Goal: Transaction & Acquisition: Register for event/course

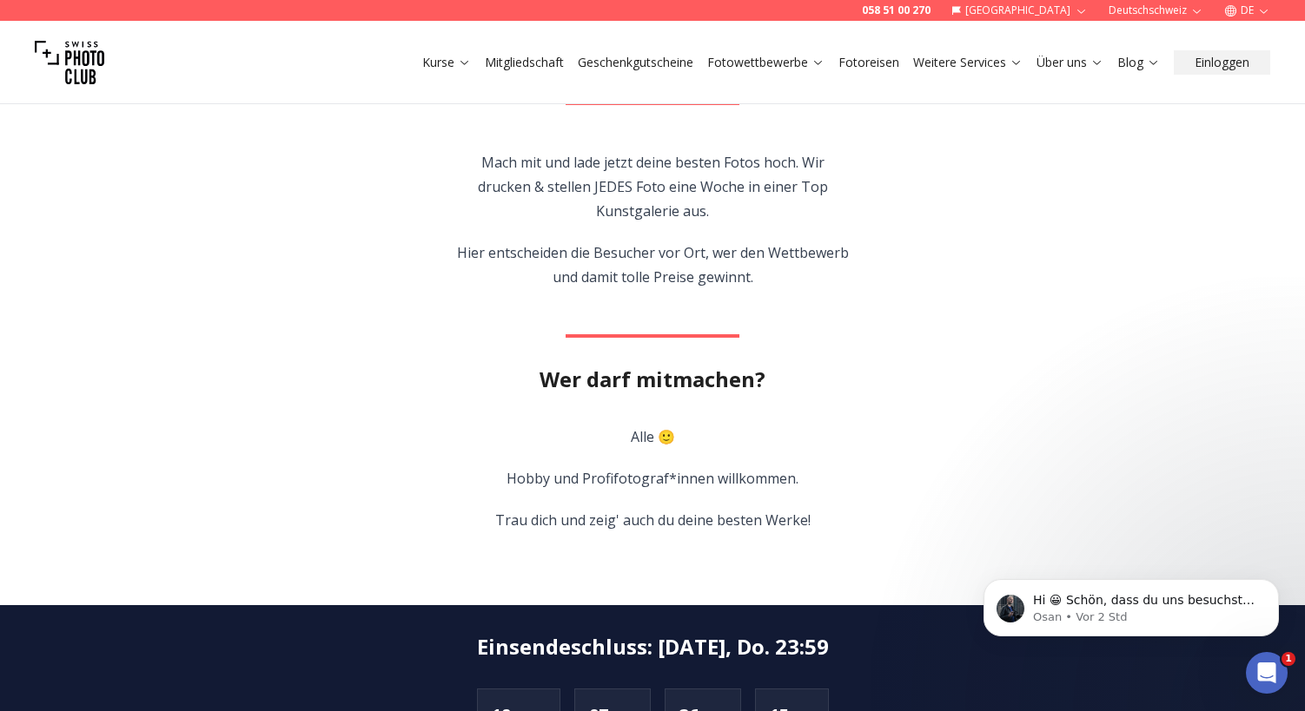
scroll to position [552, 0]
click at [1041, 610] on p "Osan • Vor 2 Std" at bounding box center [1145, 618] width 224 height 16
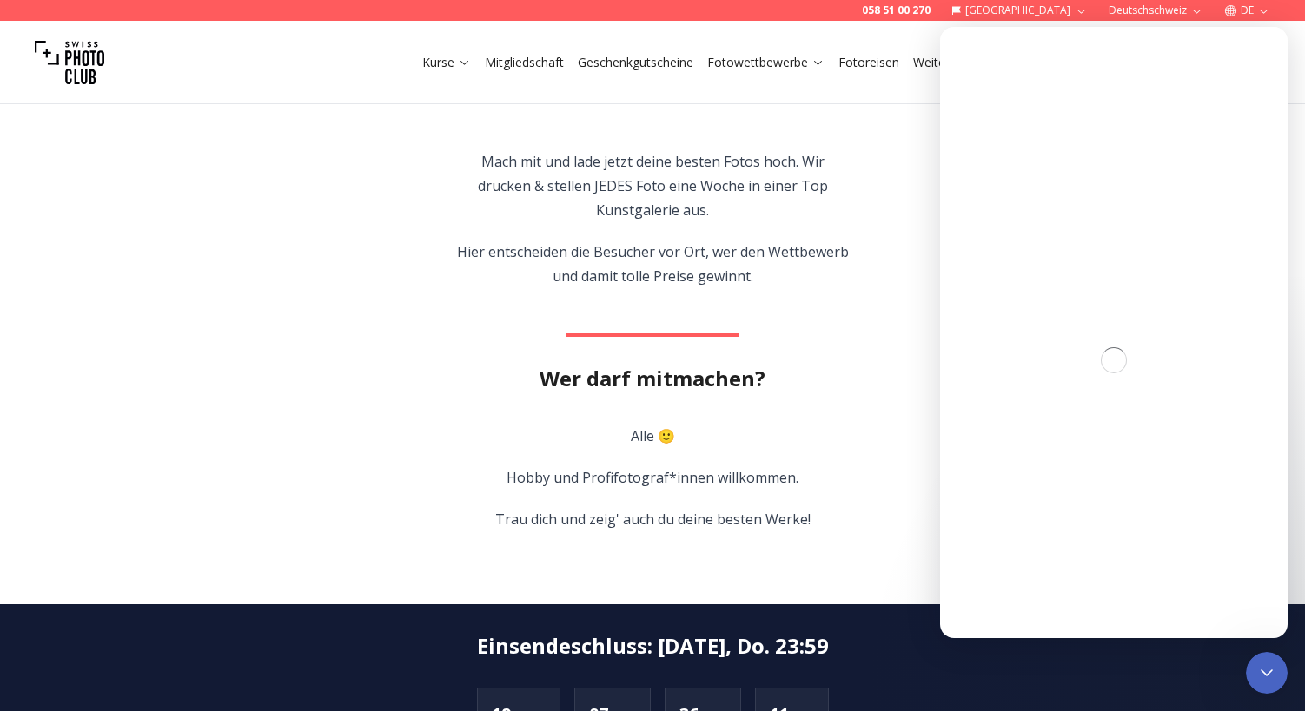
scroll to position [0, 0]
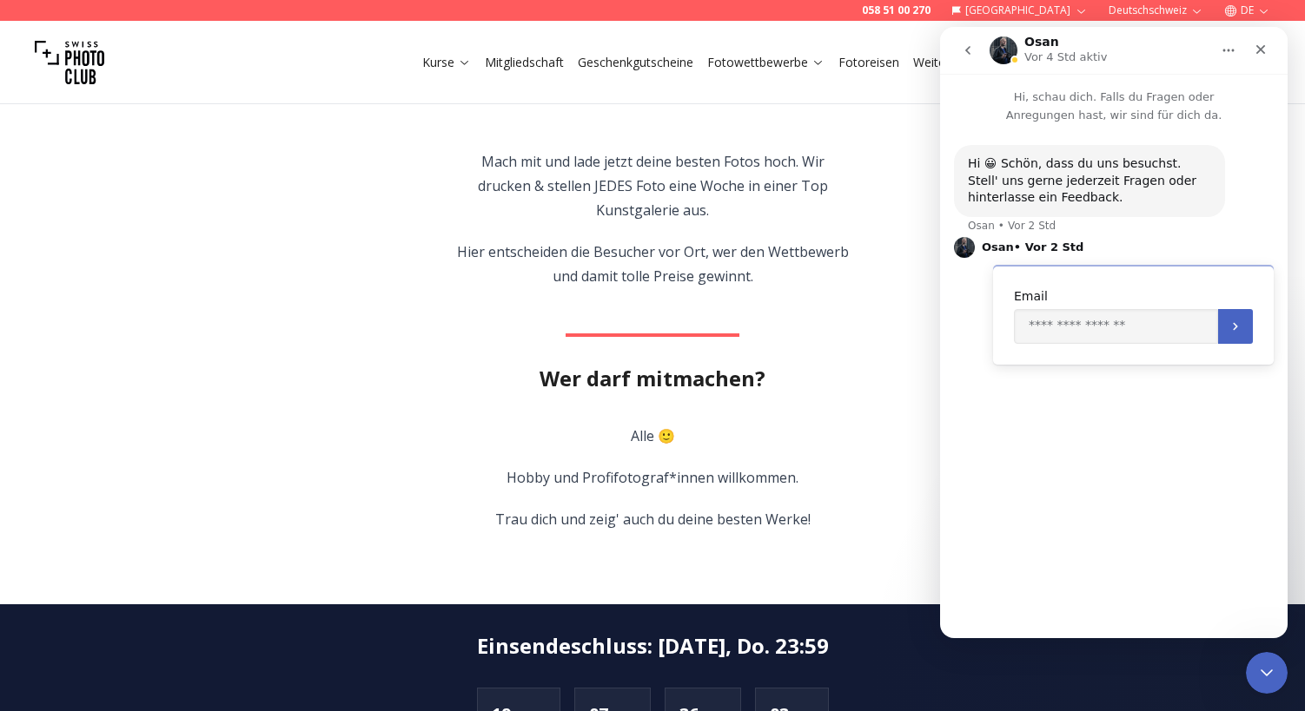
click at [406, 417] on section "Der spannende Mix aus Fotoausstellung & Wettbewerb für alle Fotografie-Fans. Se…" at bounding box center [652, 250] width 1112 height 709
click at [1265, 52] on icon "Schließen" at bounding box center [1260, 50] width 14 height 14
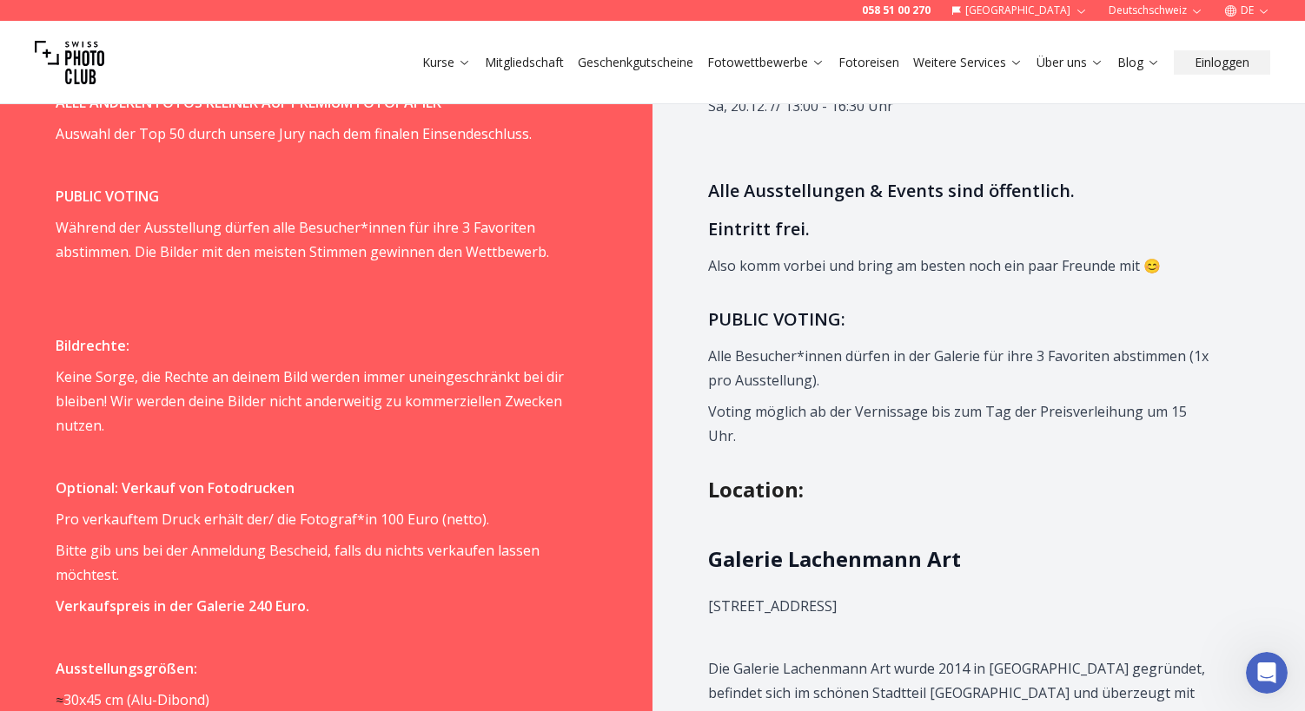
scroll to position [1688, 0]
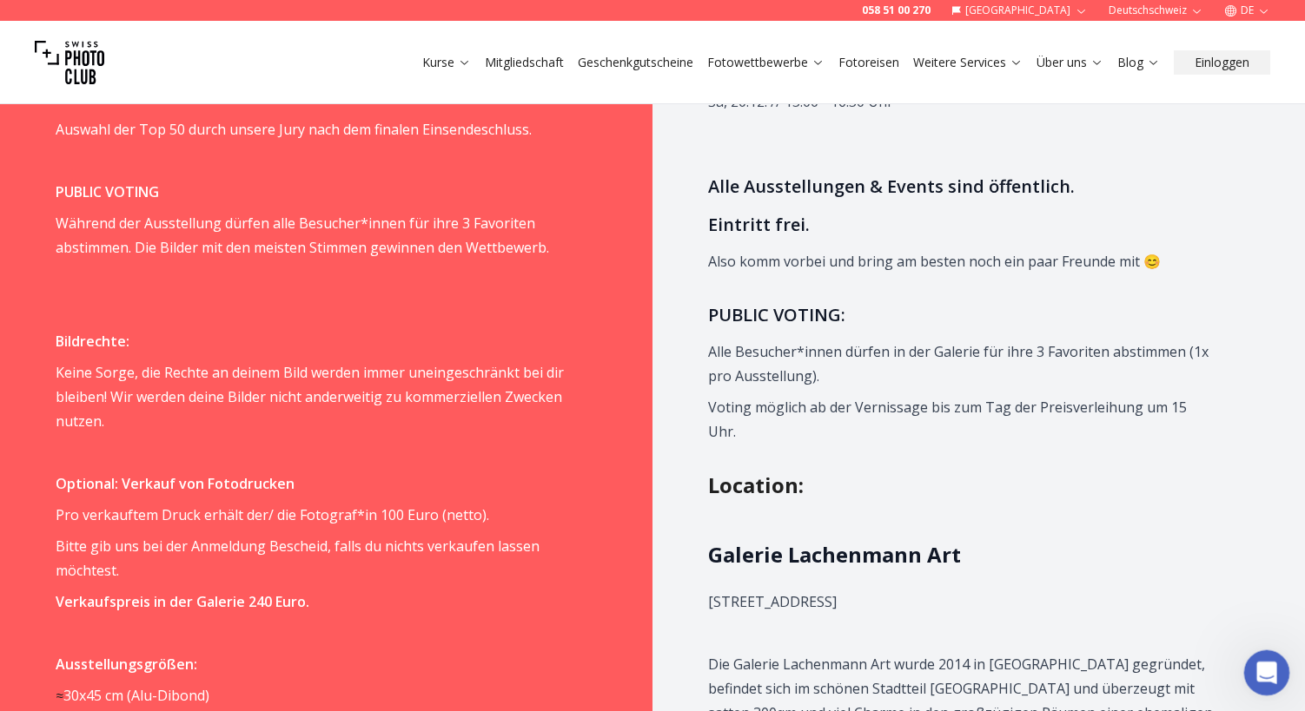
click at [1272, 673] on icon "Intercom-Nachrichtendienst öffnen" at bounding box center [1264, 671] width 29 height 29
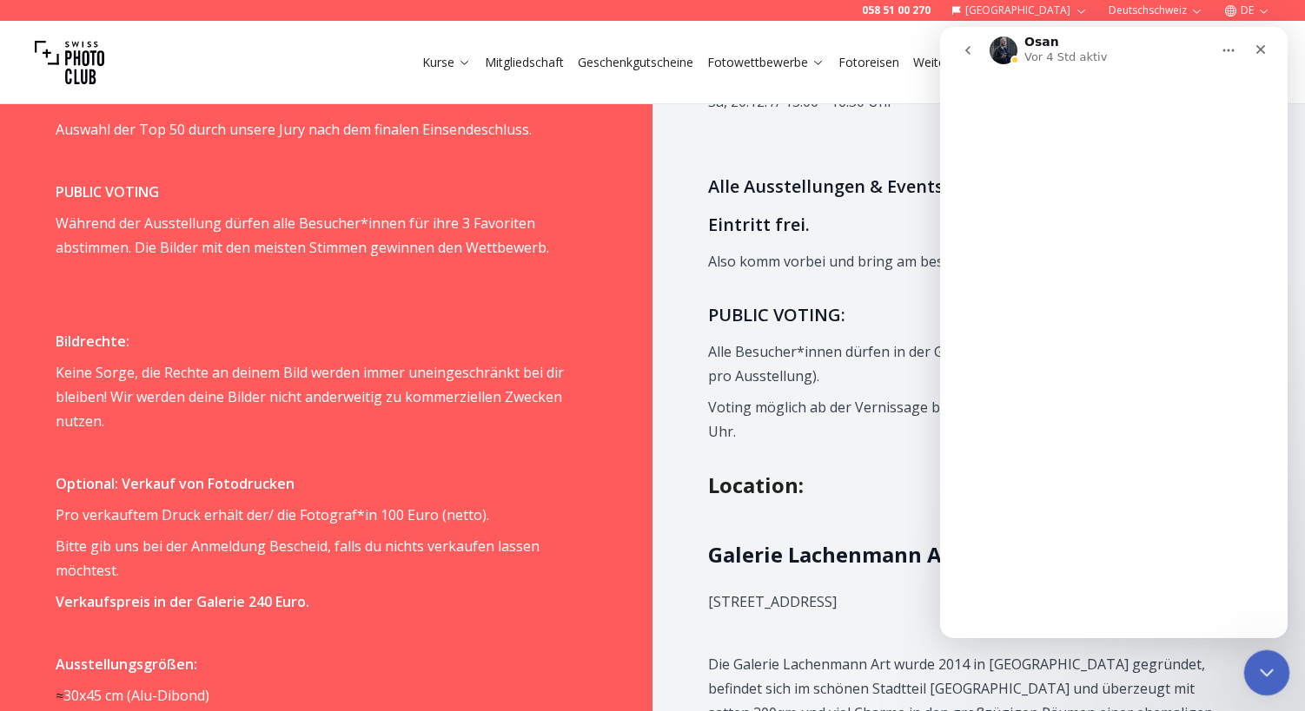
scroll to position [0, 0]
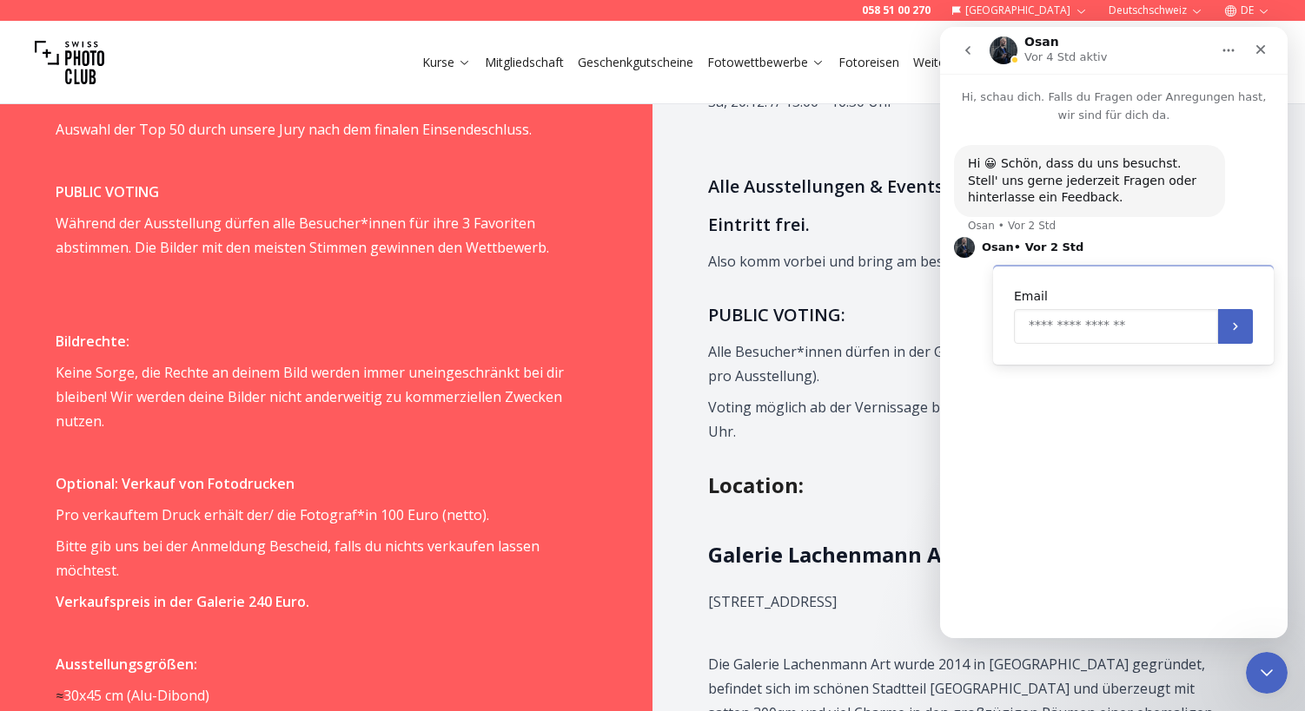
click at [1073, 324] on input "Enter your email" at bounding box center [1116, 326] width 204 height 35
click at [1078, 413] on div "Hi 😀 Schön, dass du uns besuchst. Stell' uns gerne jederzeit Fragen oder hinter…" at bounding box center [1113, 373] width 347 height 499
click at [1225, 46] on icon "Home" at bounding box center [1228, 50] width 14 height 14
click at [1209, 235] on div "Hi 😀 Schön, dass du uns besuchst. Stell' uns gerne jederzeit Fragen oder hinter…" at bounding box center [1114, 269] width 320 height 248
click at [1264, 48] on icon "Schließen" at bounding box center [1260, 50] width 14 height 14
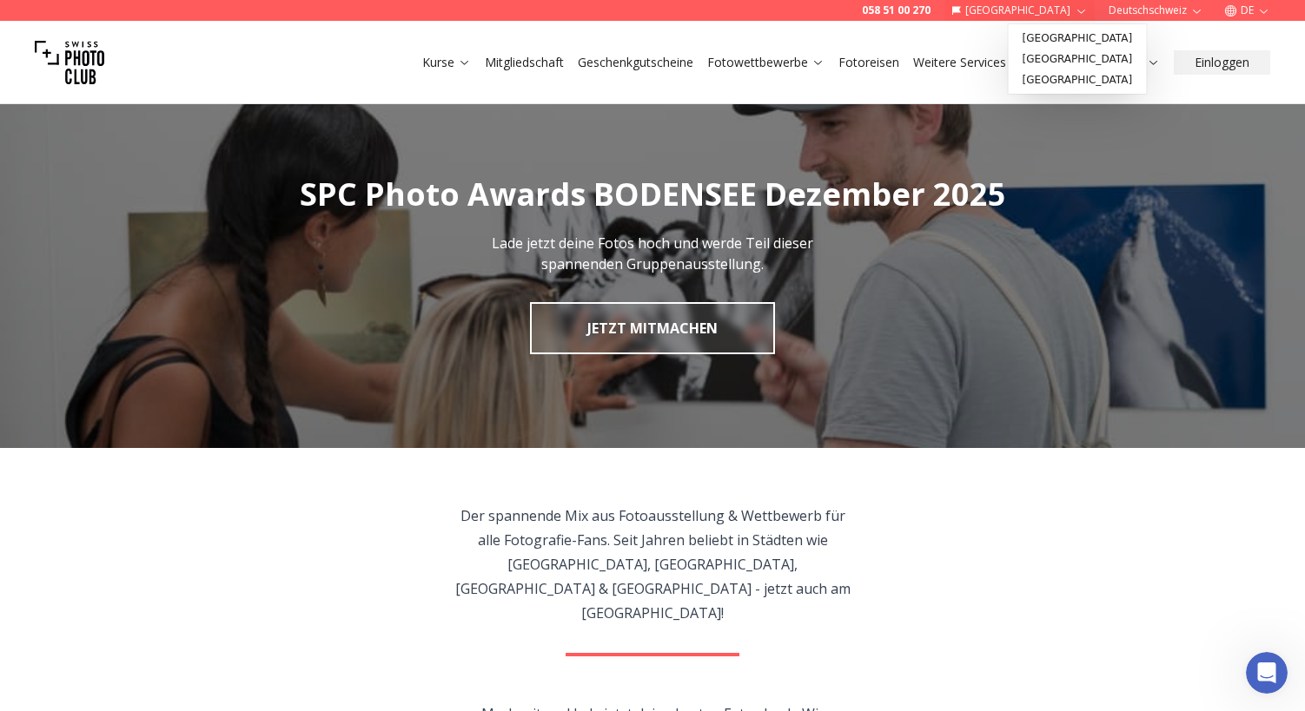
click at [1080, 10] on icon "button" at bounding box center [1080, 10] width 13 height 13
click at [1071, 63] on link "[GEOGRAPHIC_DATA]" at bounding box center [1077, 59] width 131 height 21
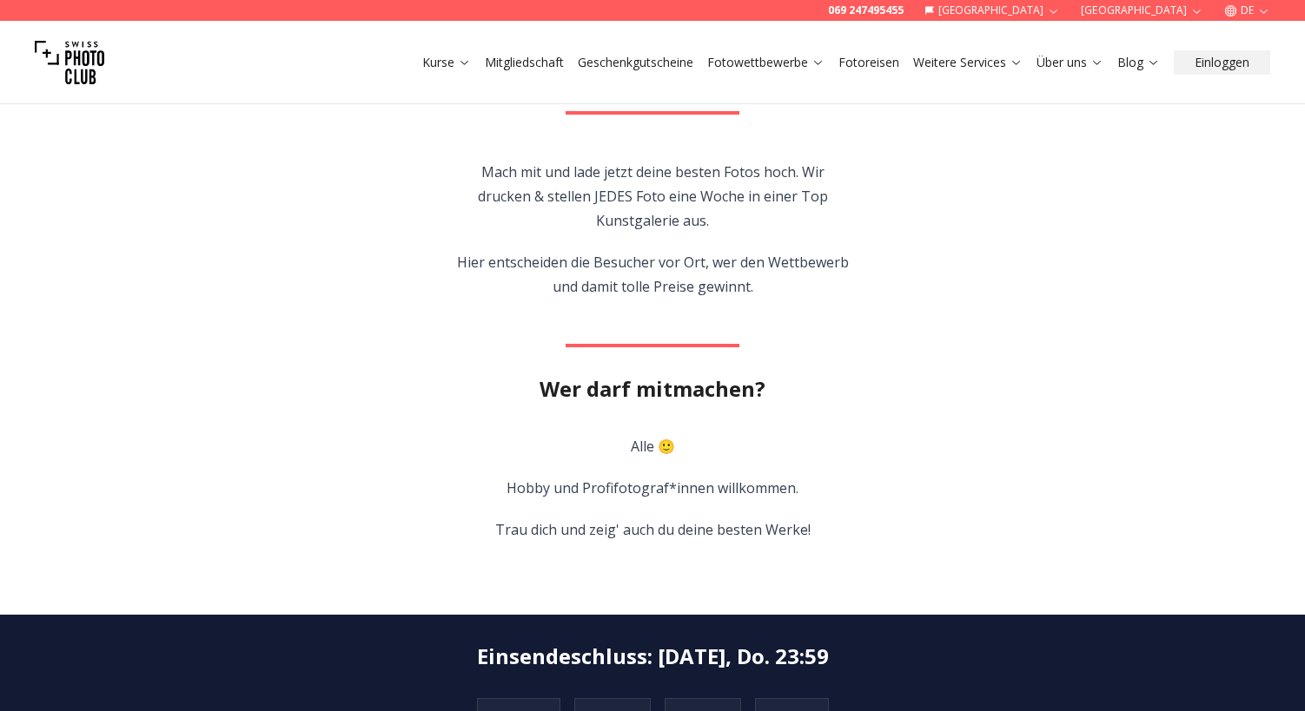
scroll to position [545, 0]
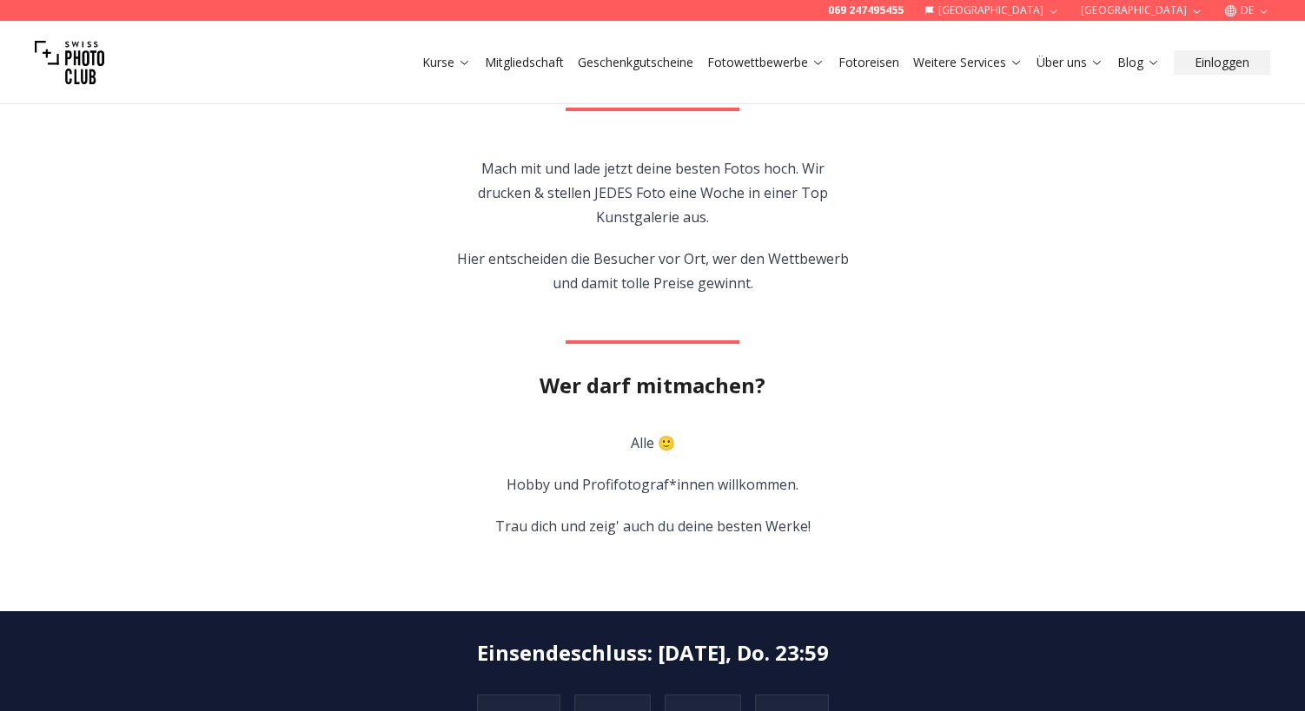
click at [1198, 12] on icon "button" at bounding box center [1196, 10] width 13 height 13
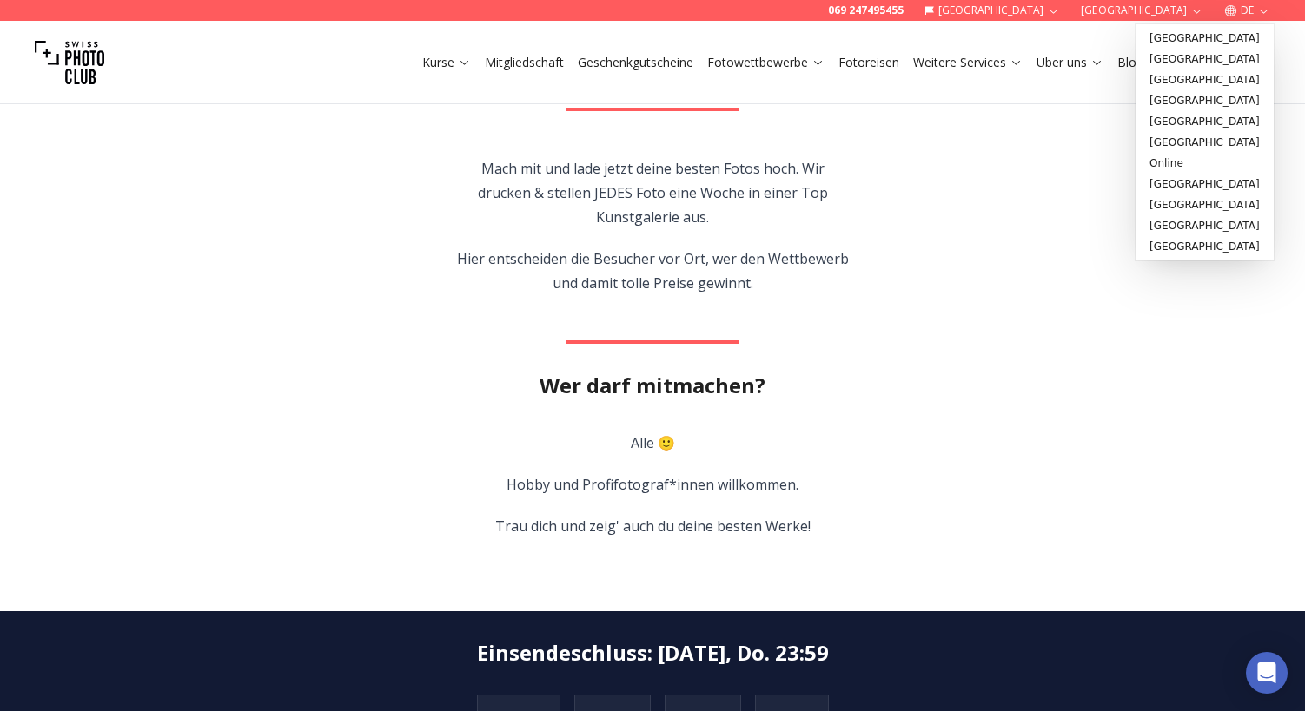
click at [1198, 11] on icon "button" at bounding box center [1197, 11] width 8 height 4
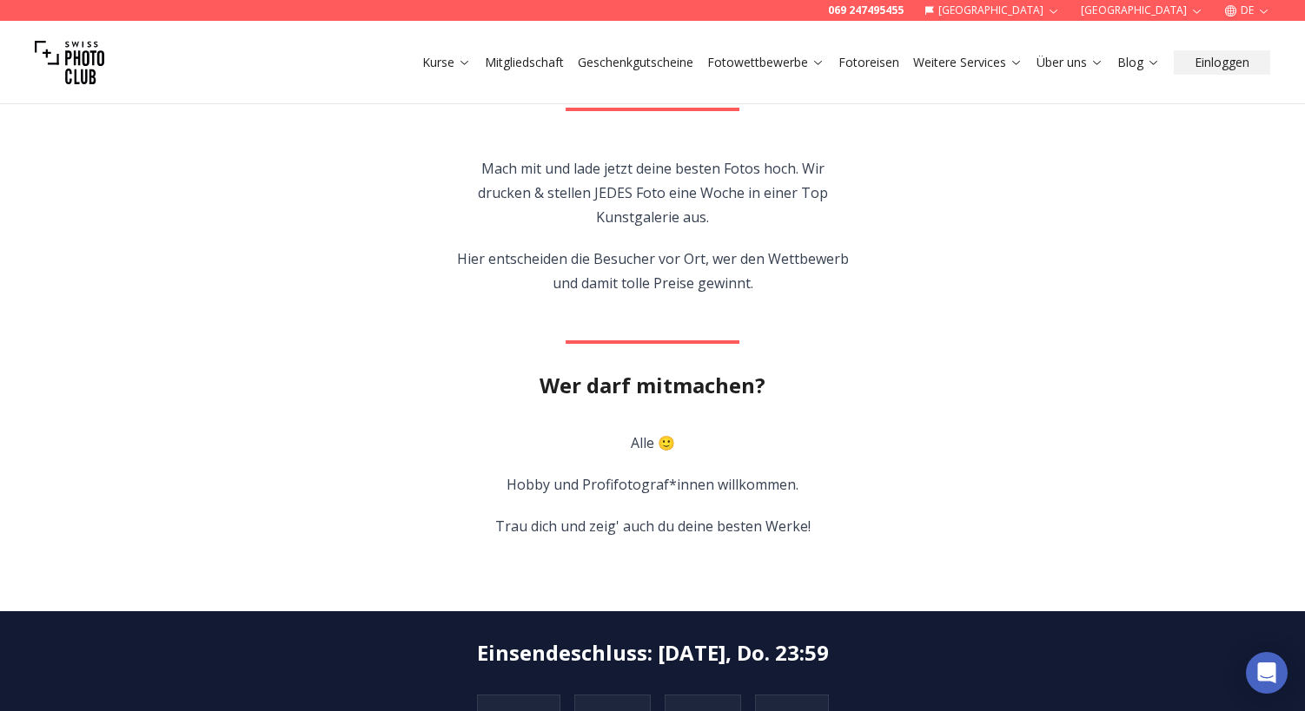
click at [955, 393] on section "Der spannende Mix aus Fotoausstellung & Wettbewerb für alle Fotografie-Fans. Se…" at bounding box center [652, 257] width 1112 height 709
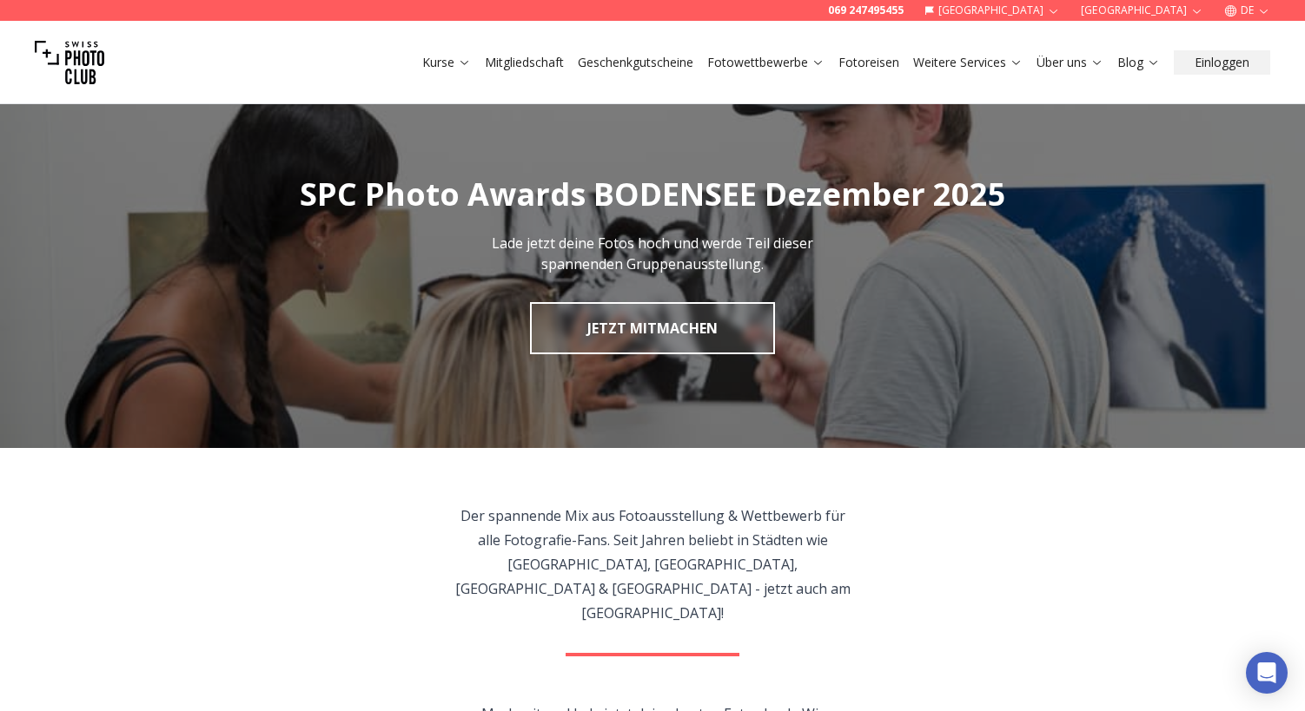
scroll to position [0, 0]
click at [1230, 64] on button "Einloggen" at bounding box center [1221, 62] width 96 height 24
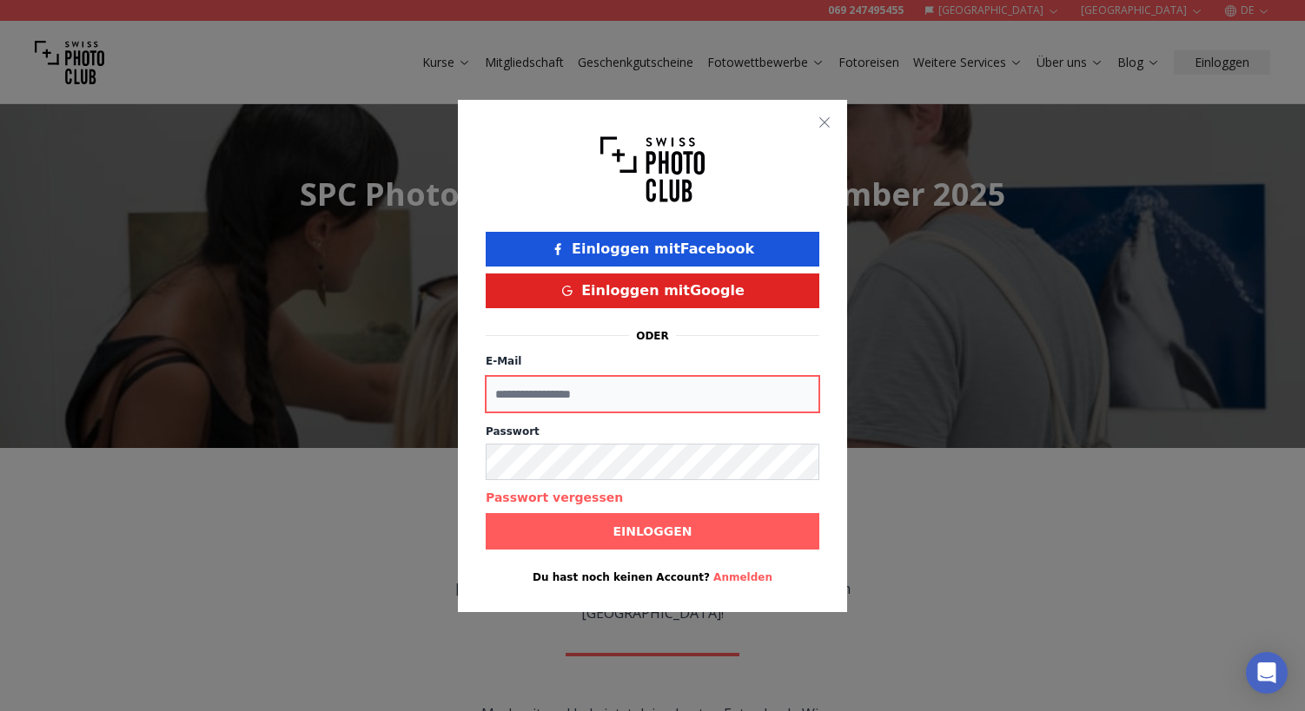
click at [712, 396] on input "E-Mail" at bounding box center [653, 394] width 334 height 36
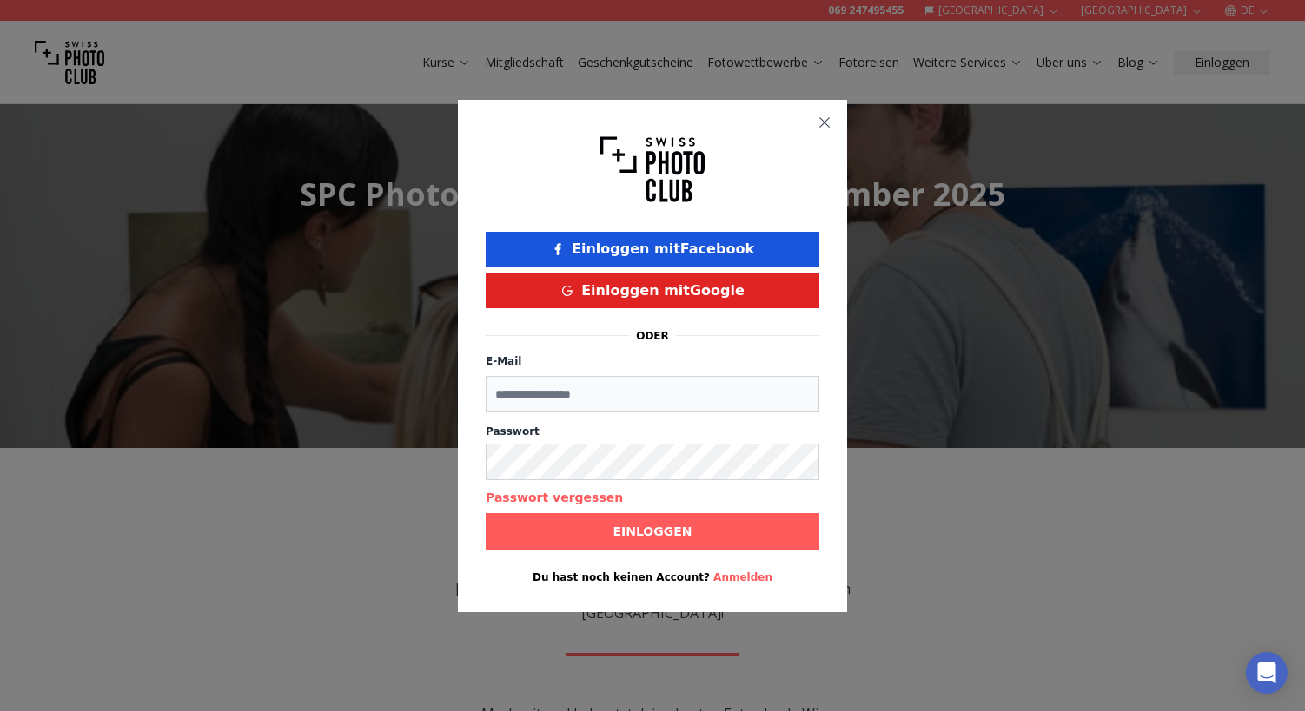
click at [823, 121] on icon "button" at bounding box center [824, 122] width 10 height 10
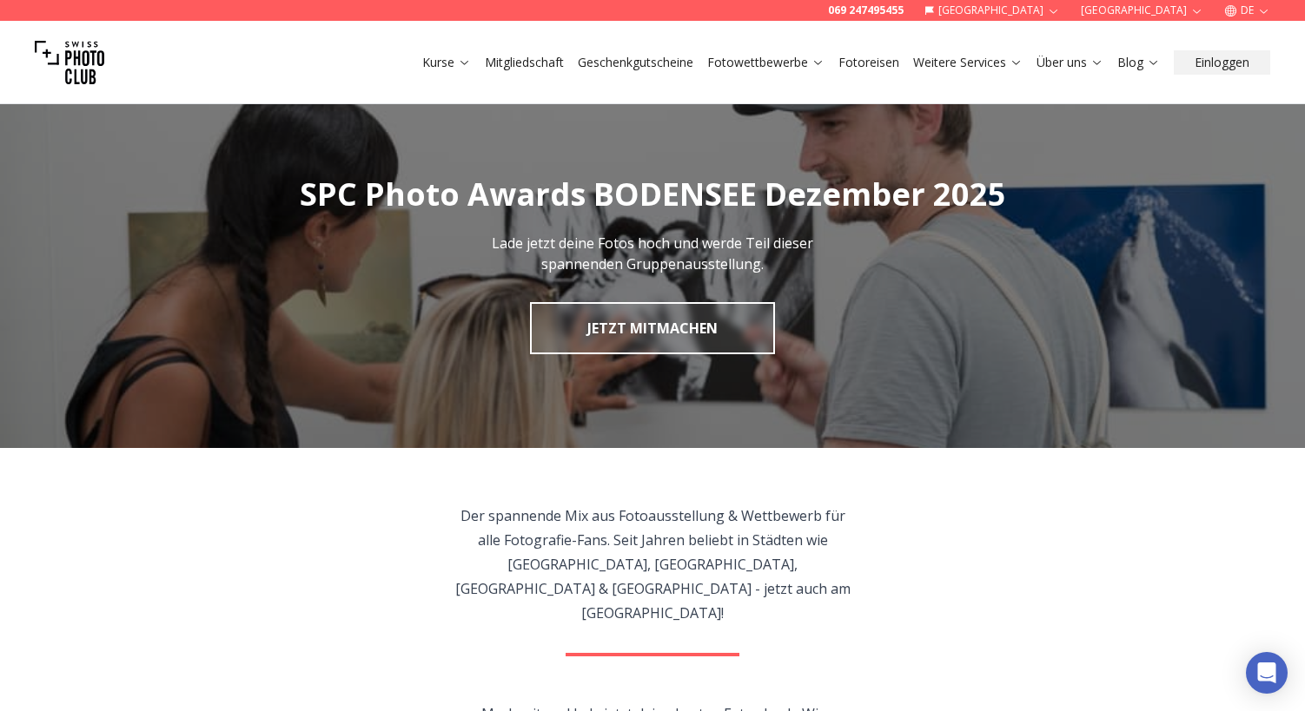
click at [869, 513] on div "Der spannende Mix aus Fotoausstellung & Wettbewerb für alle Fotografie-Fans. Se…" at bounding box center [653, 565] width 508 height 122
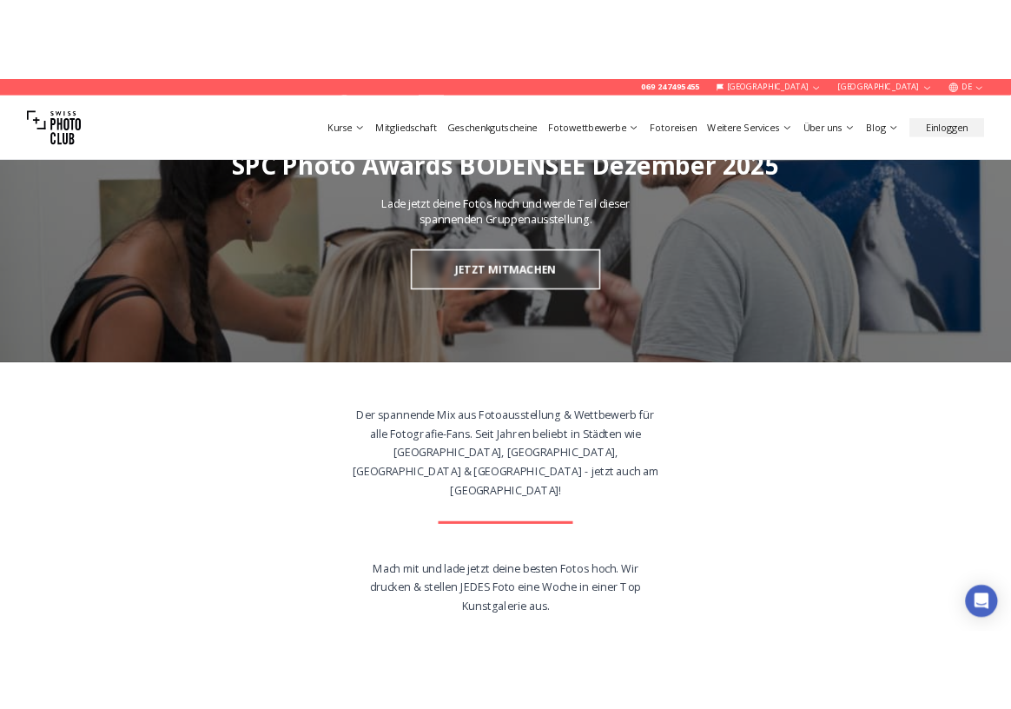
scroll to position [16, 0]
